Goal: Information Seeking & Learning: Learn about a topic

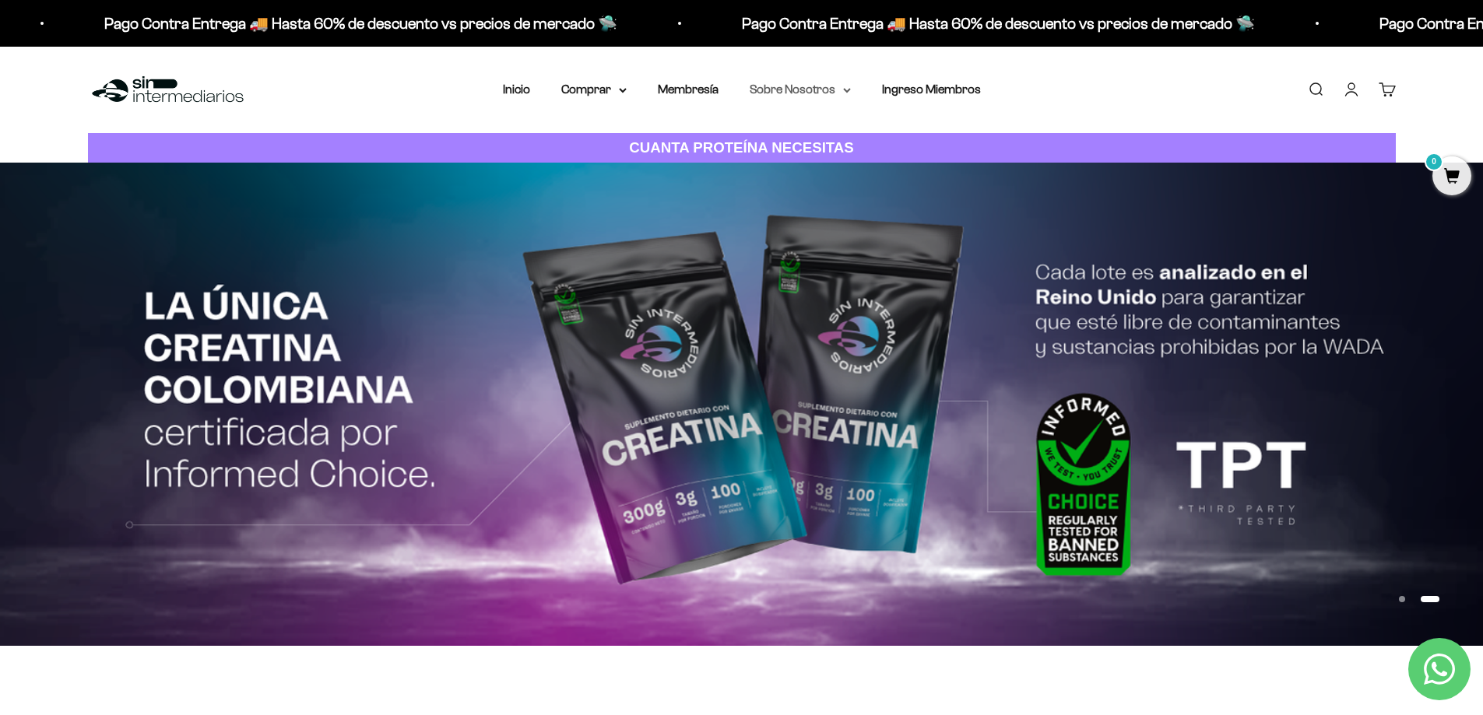
click at [841, 86] on summary "Sobre Nosotros" at bounding box center [800, 89] width 101 height 20
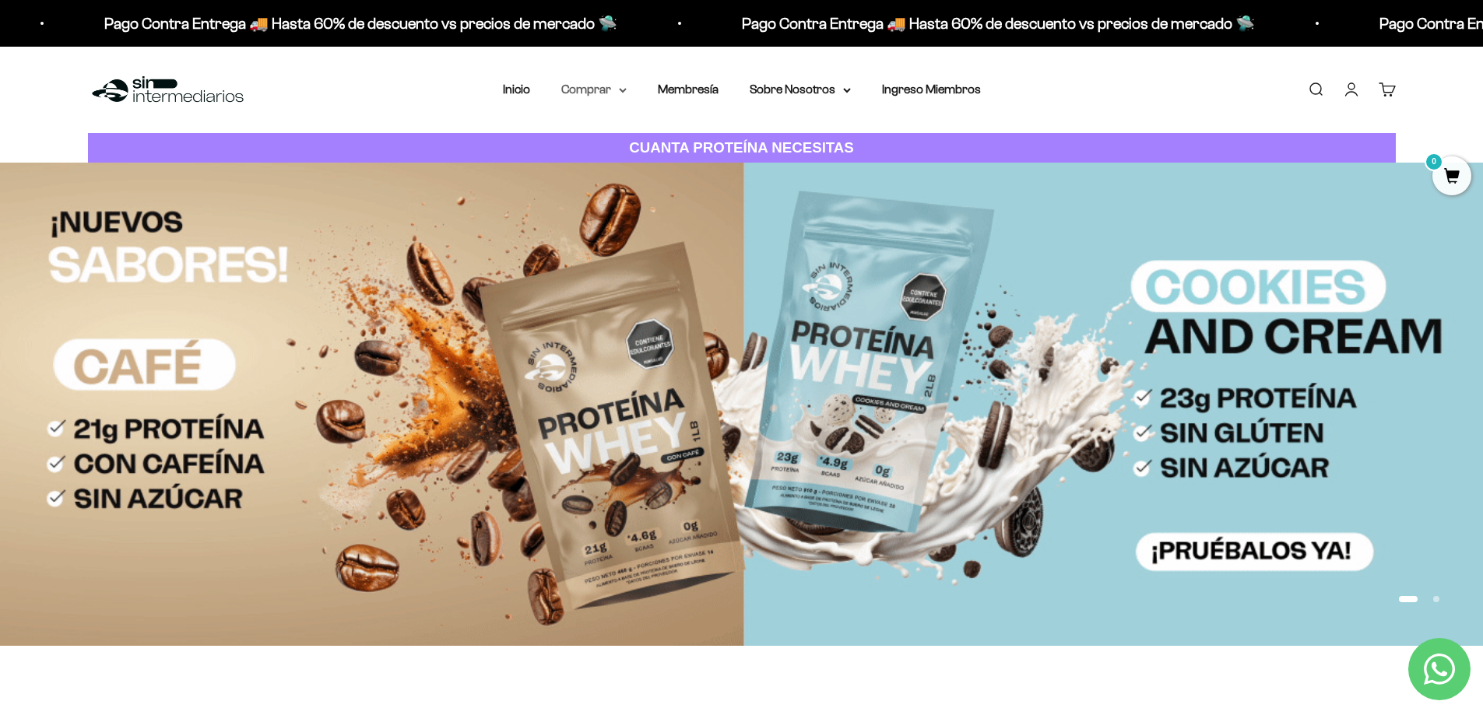
click at [605, 86] on summary "Comprar" at bounding box center [593, 89] width 65 height 20
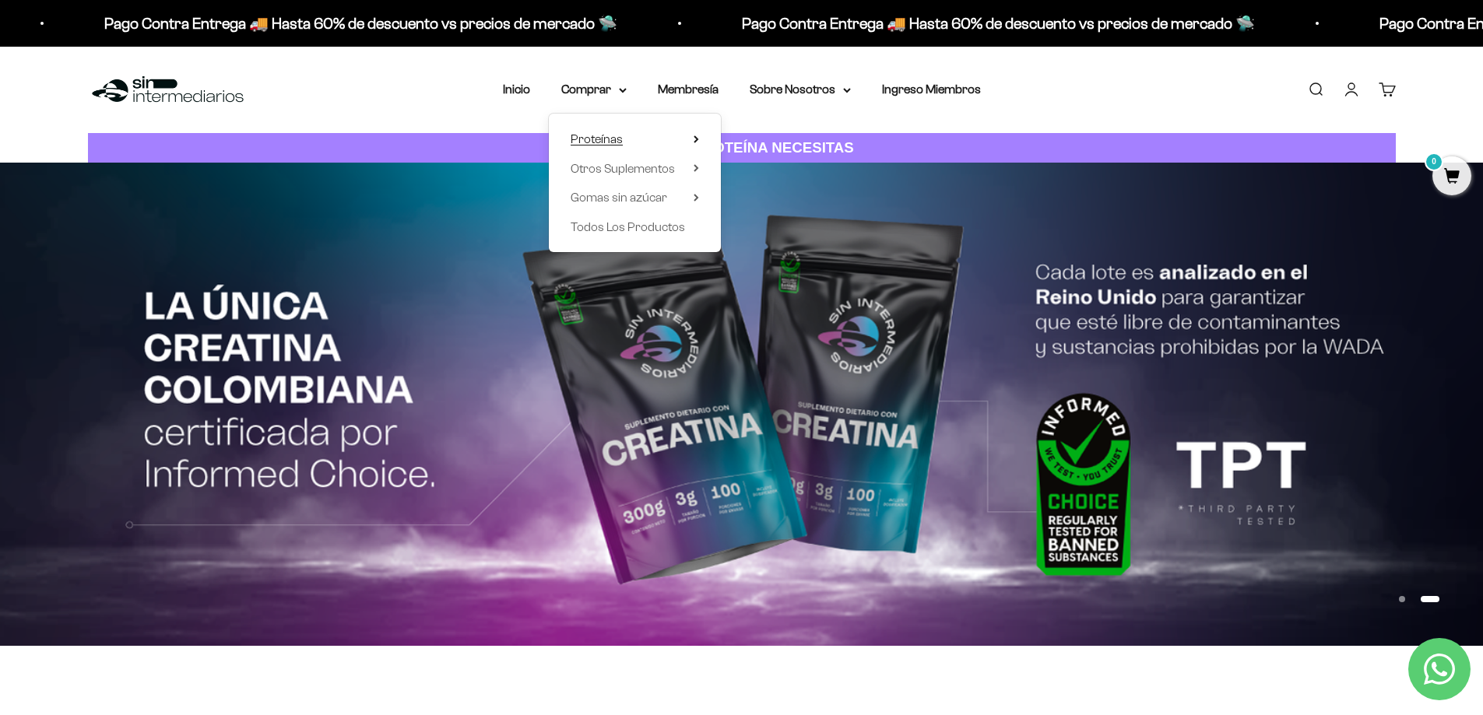
click at [633, 140] on summary "Proteínas" at bounding box center [635, 139] width 128 height 20
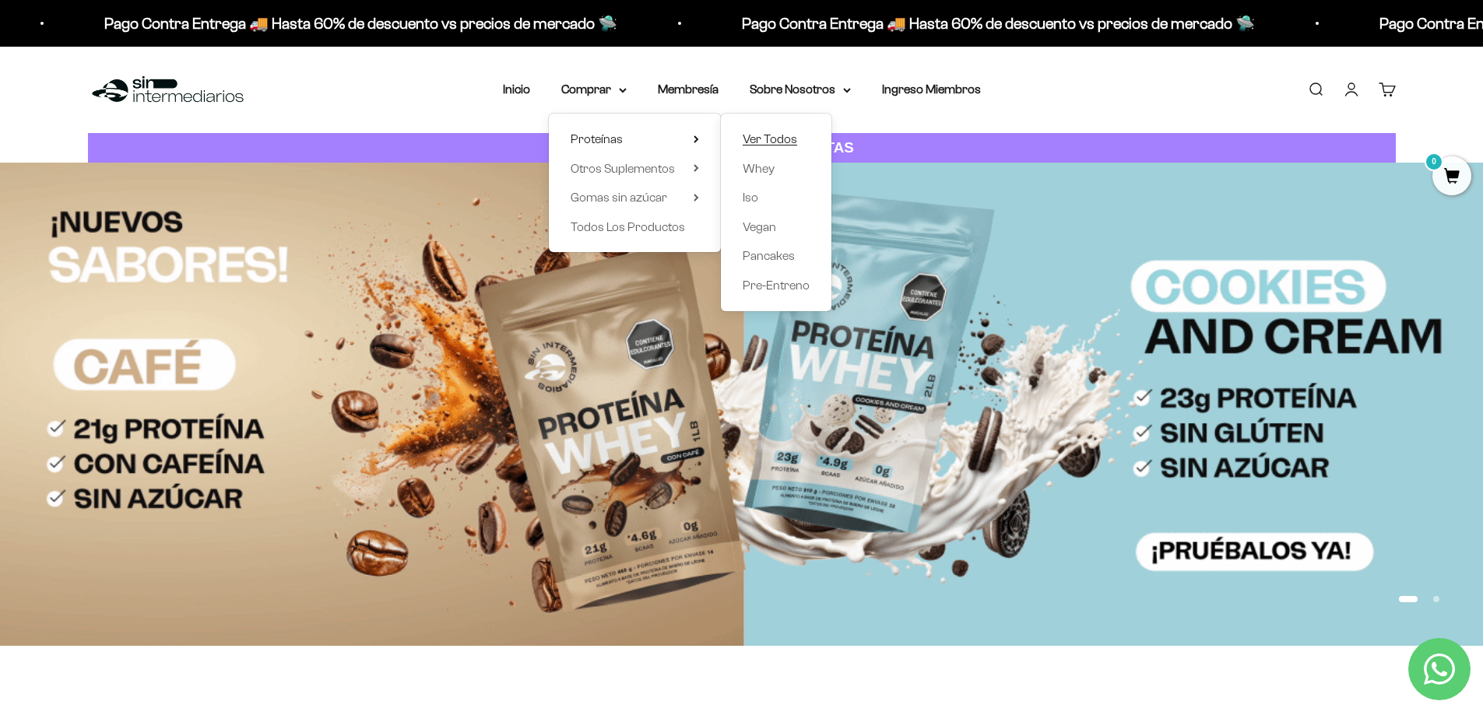
click at [788, 140] on span "Ver Todos" at bounding box center [770, 138] width 54 height 13
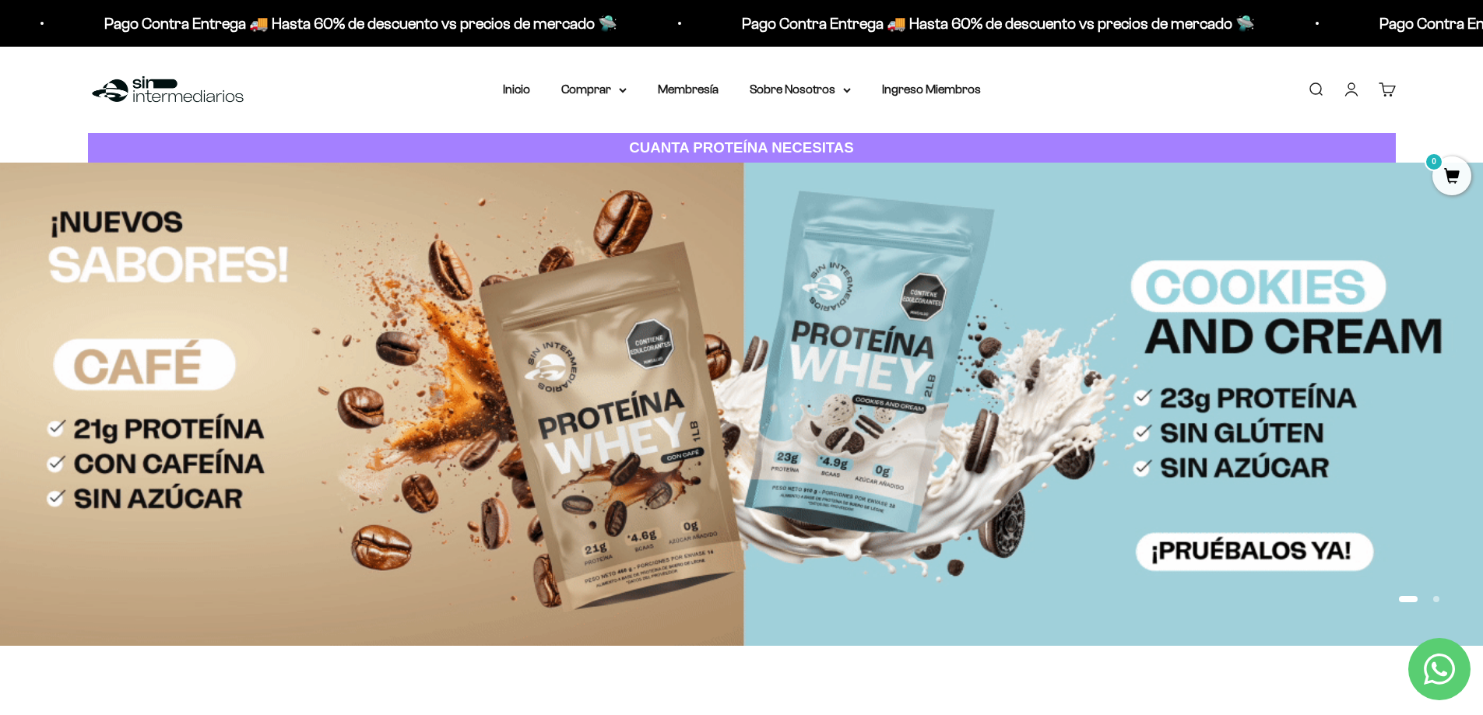
click at [1319, 83] on link "Buscar" at bounding box center [1315, 89] width 17 height 17
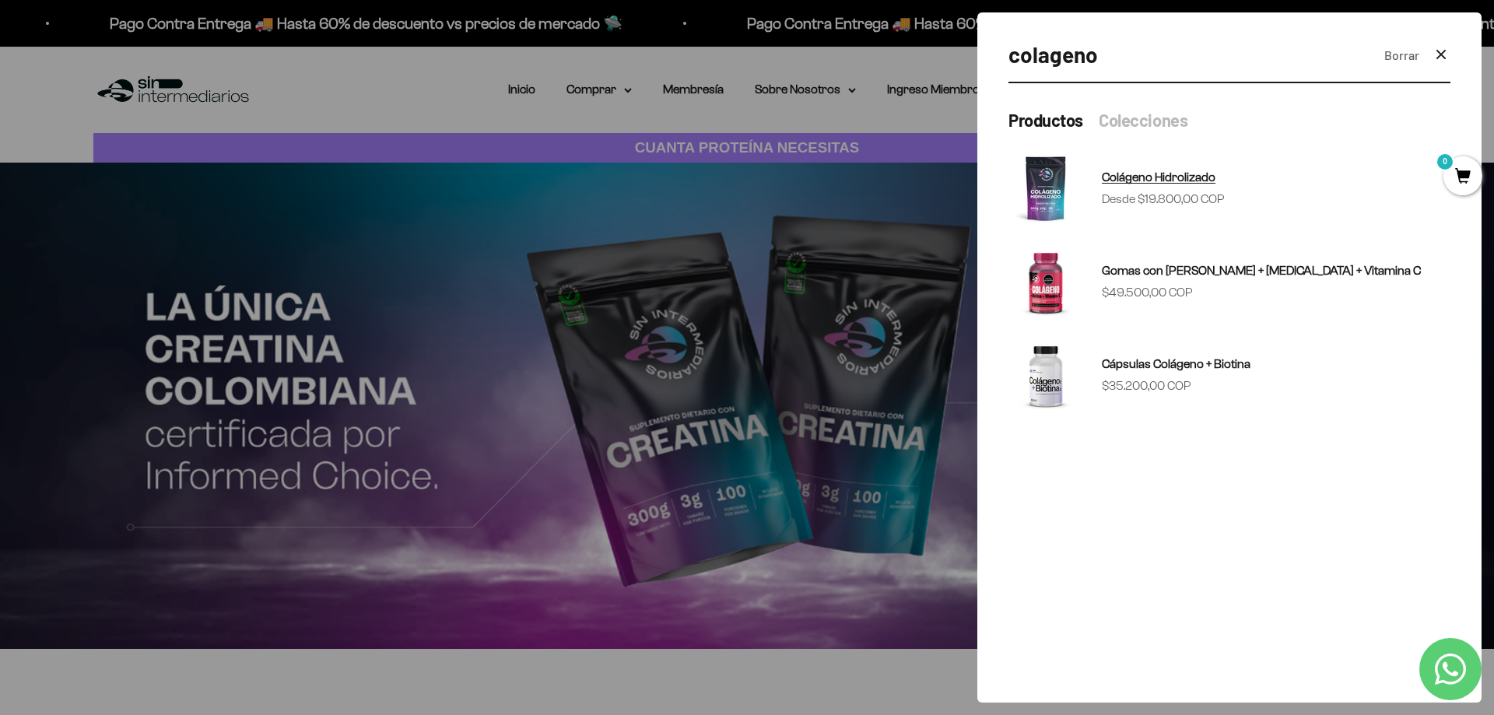
type input "colageno"
click at [1132, 181] on span "Colágeno Hidrolizado" at bounding box center [1159, 176] width 114 height 13
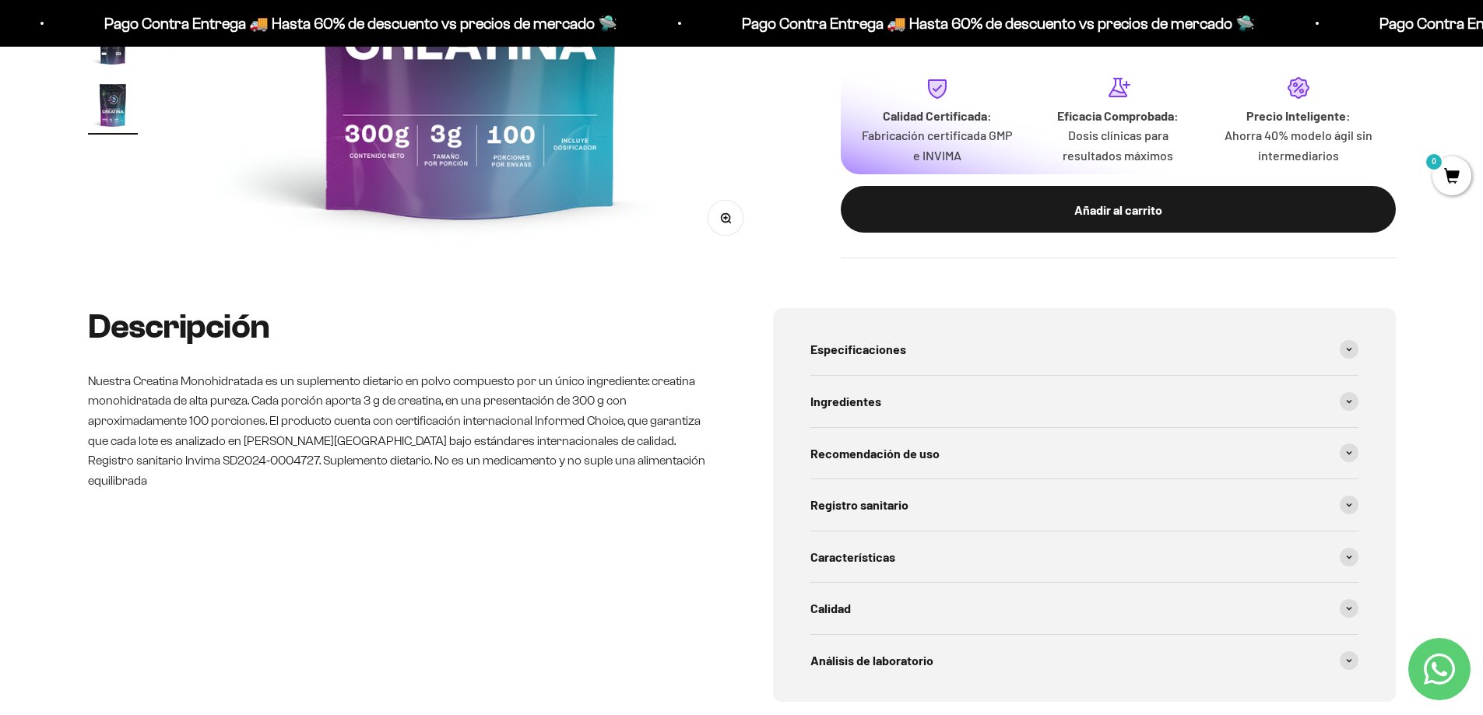
scroll to position [623, 0]
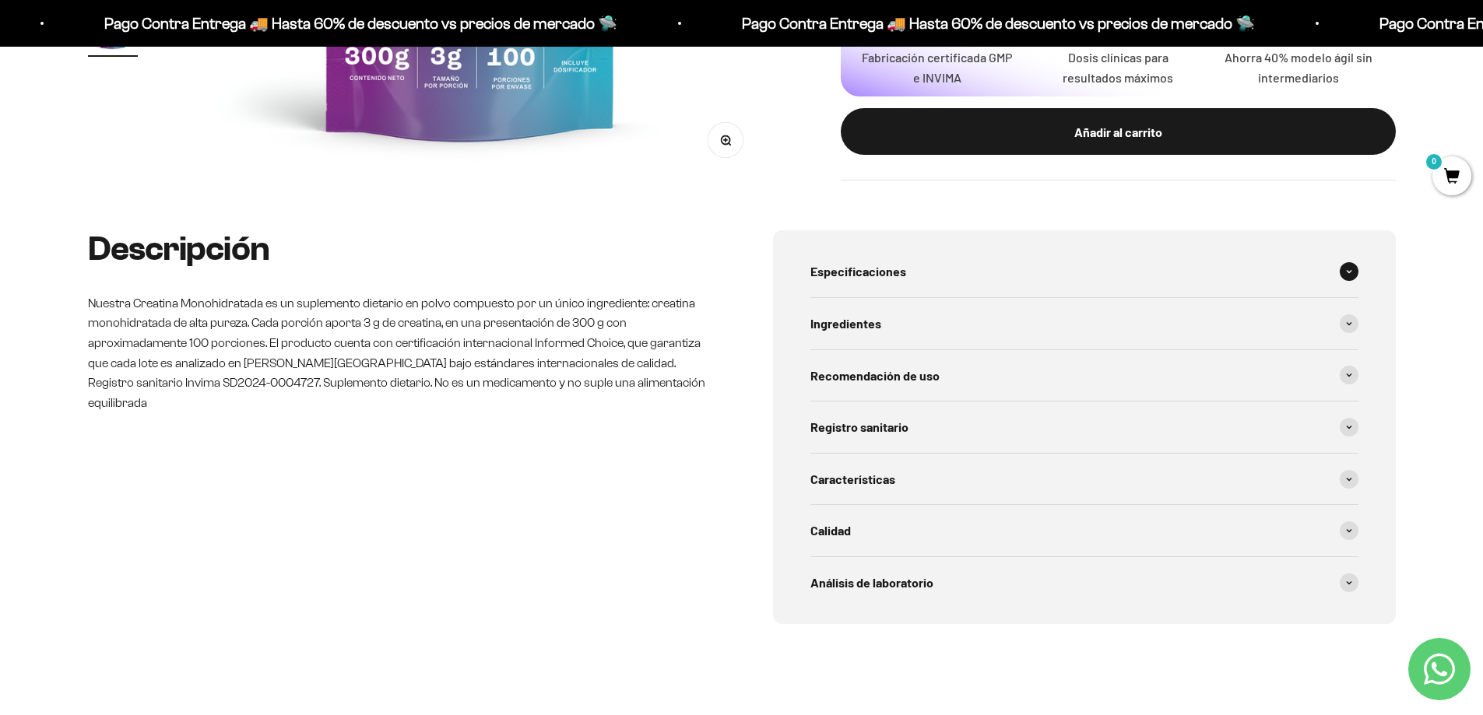
click at [1020, 271] on div "Especificaciones" at bounding box center [1084, 271] width 548 height 51
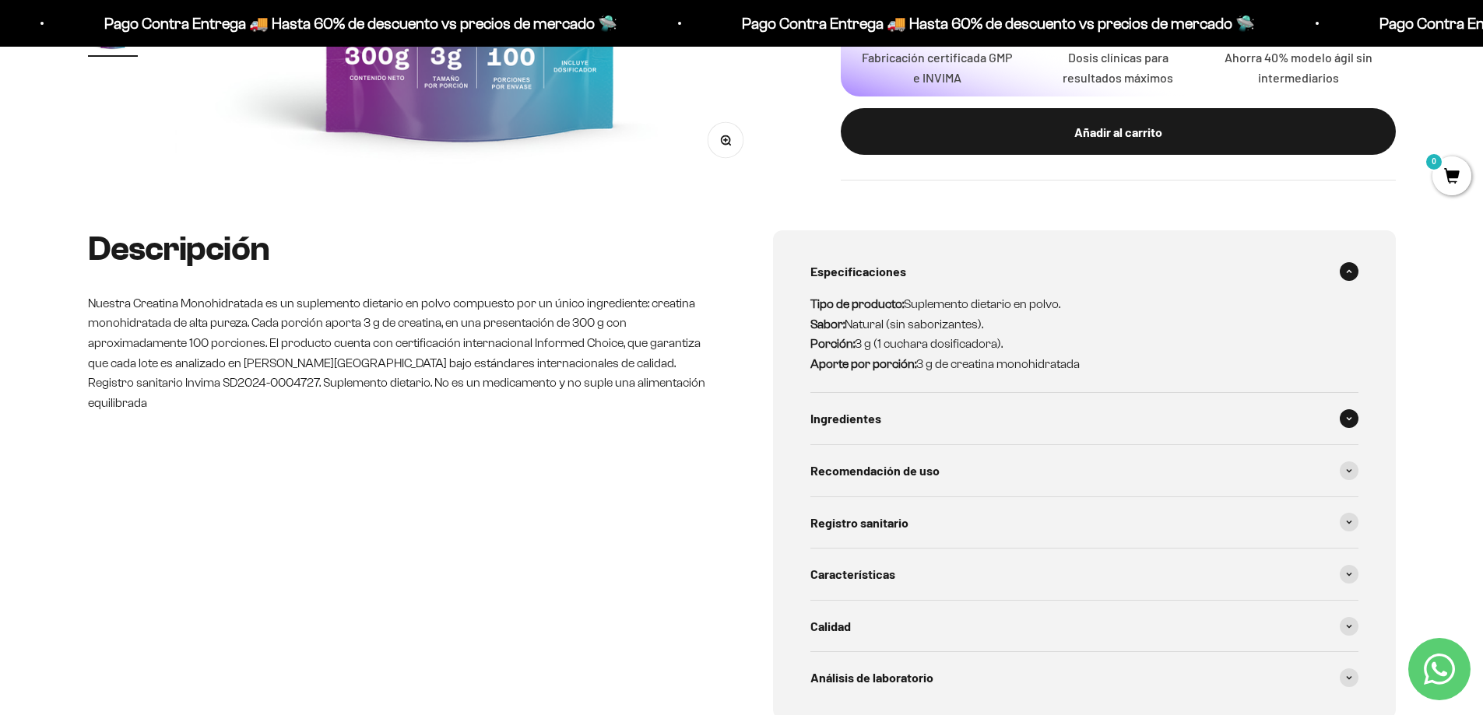
click at [1046, 417] on div "Ingredientes" at bounding box center [1084, 418] width 548 height 51
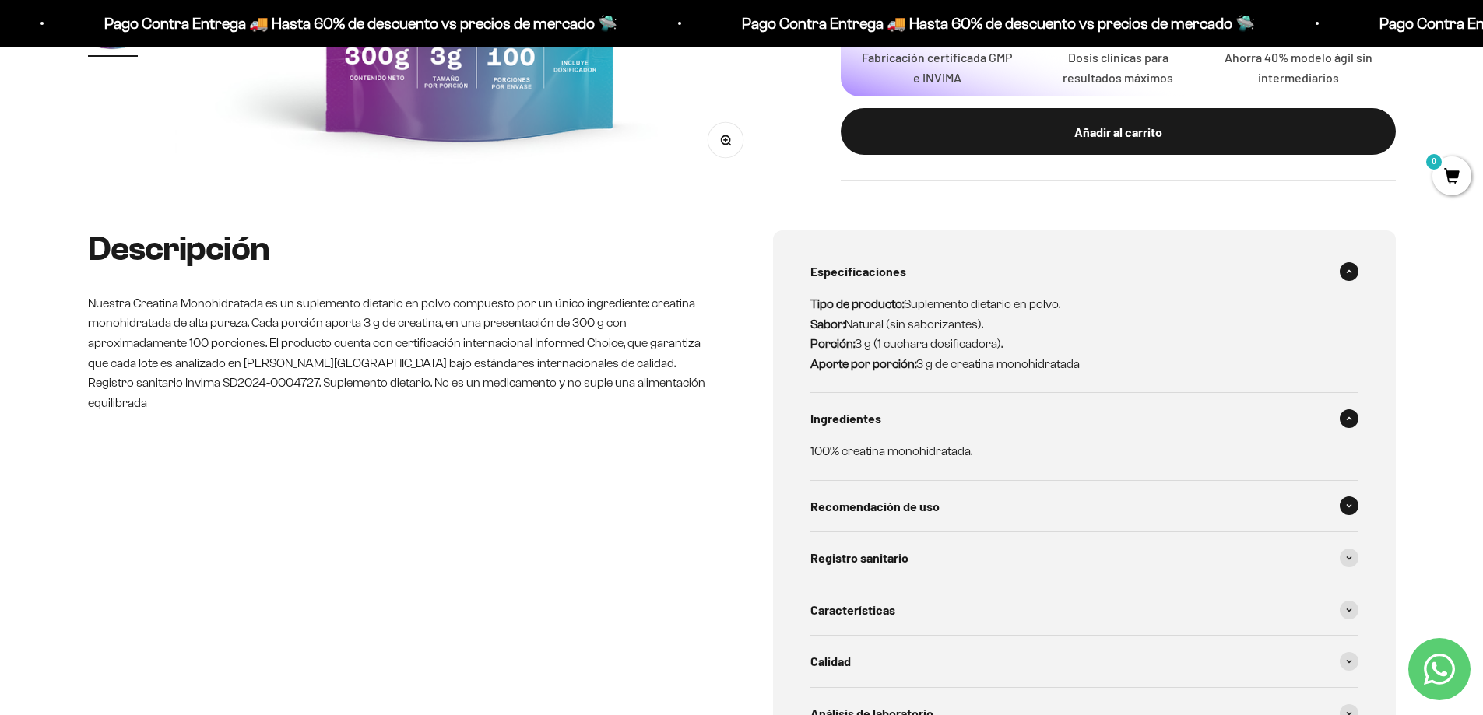
click at [999, 520] on div "Recomendación de uso" at bounding box center [1084, 506] width 548 height 51
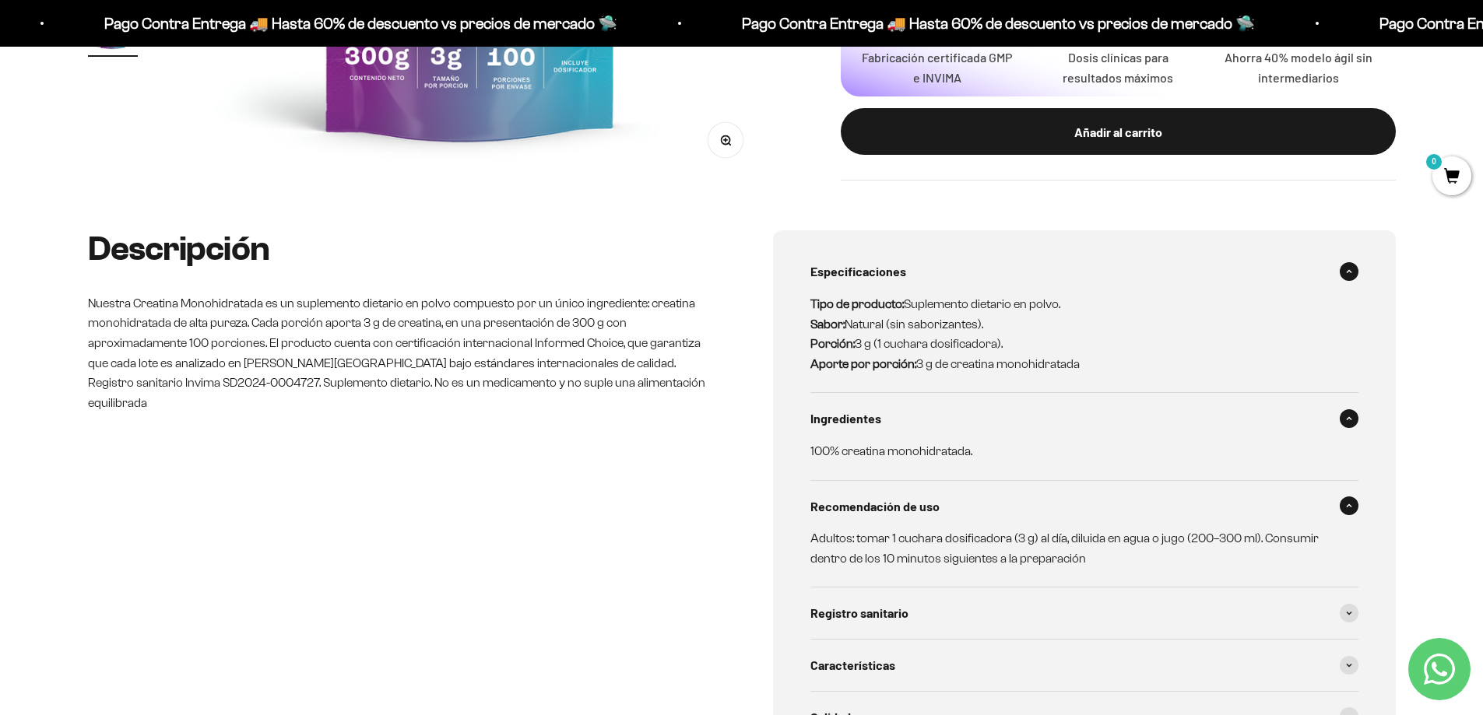
scroll to position [156, 0]
